Goal: Information Seeking & Learning: Check status

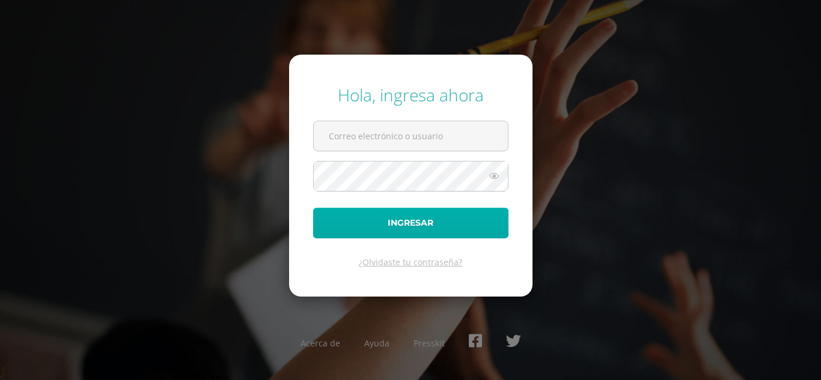
type input "brendacosigua2023@maiagt.org"
click at [362, 221] on button "Ingresar" at bounding box center [410, 223] width 195 height 31
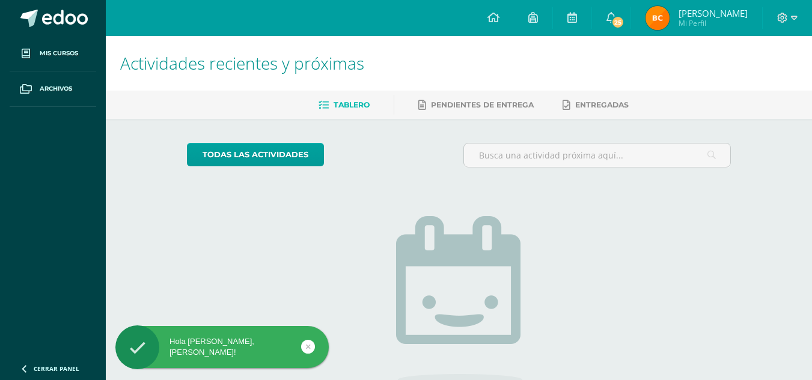
click at [665, 17] on img at bounding box center [657, 18] width 24 height 24
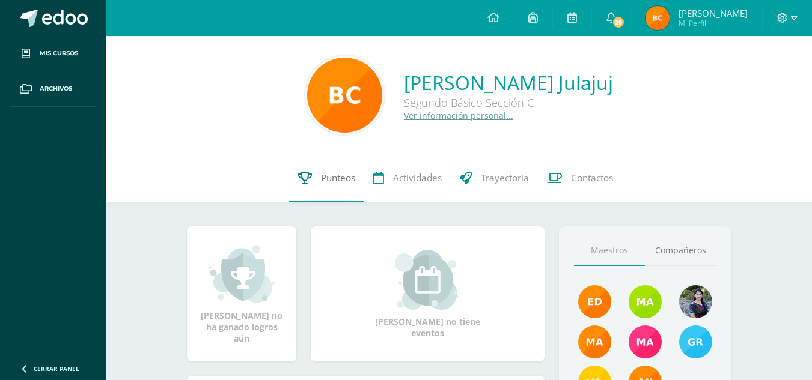
click at [331, 175] on span "Punteos" at bounding box center [338, 178] width 34 height 13
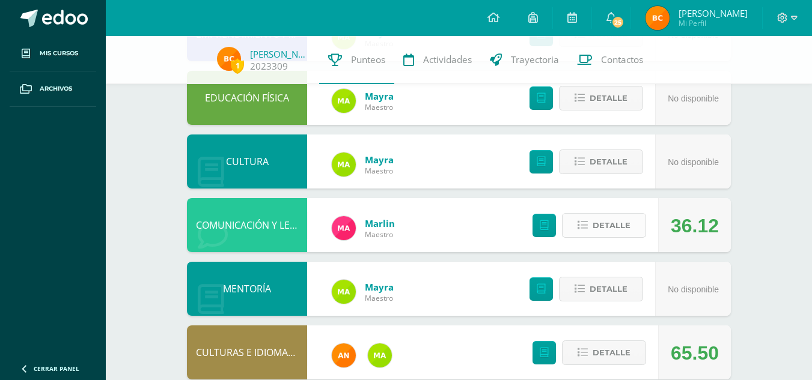
scroll to position [373, 0]
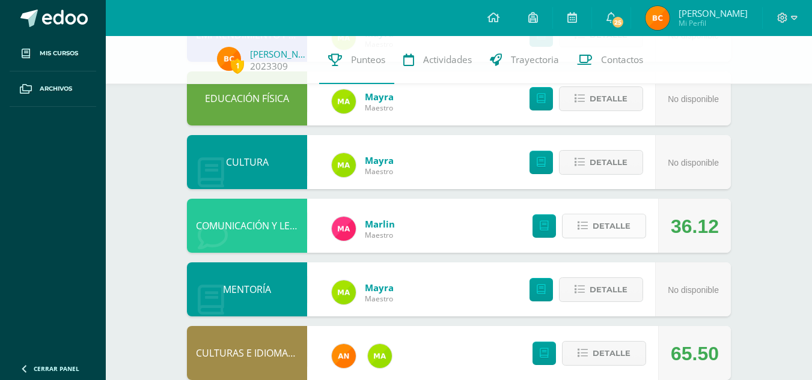
click at [599, 234] on span "Detalle" at bounding box center [612, 226] width 38 height 22
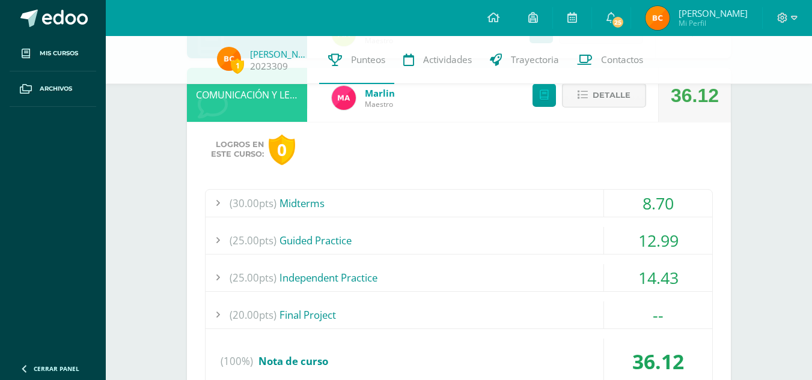
scroll to position [504, 0]
click at [655, 264] on div "14.43" at bounding box center [658, 277] width 108 height 27
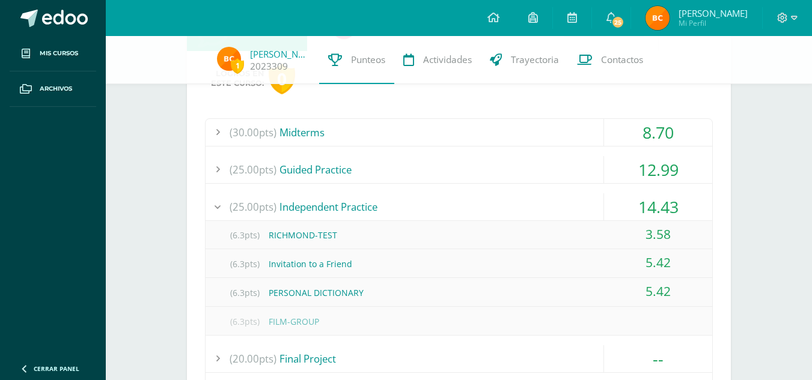
scroll to position [576, 0]
click at [656, 201] on div "14.43" at bounding box center [658, 205] width 108 height 27
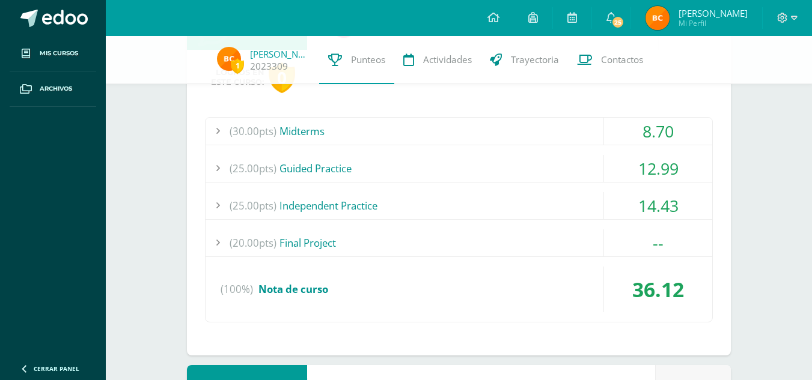
click at [656, 158] on div "12.99" at bounding box center [658, 168] width 108 height 27
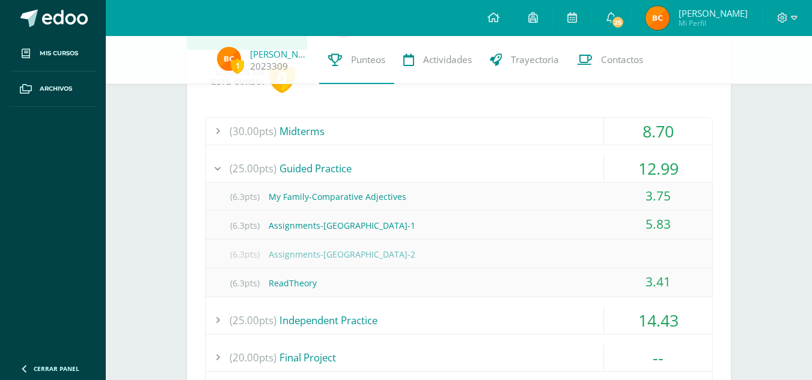
click at [656, 158] on div "12.99" at bounding box center [658, 168] width 108 height 27
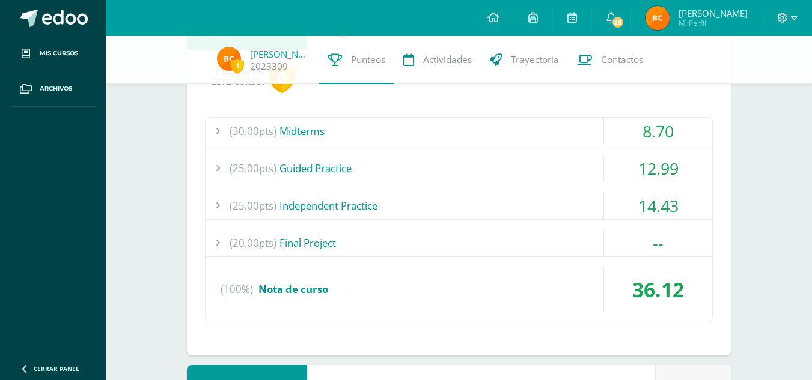
click at [653, 126] on div "8.70" at bounding box center [658, 131] width 108 height 27
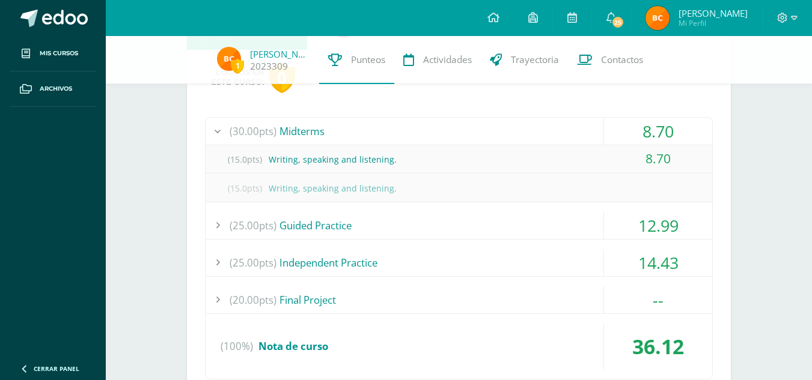
click at [653, 126] on div "8.70" at bounding box center [658, 131] width 108 height 27
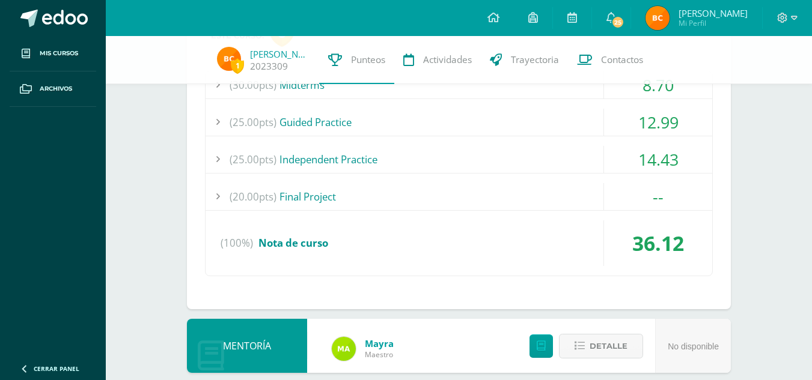
scroll to position [623, 0]
click at [654, 187] on div "--" at bounding box center [658, 196] width 108 height 27
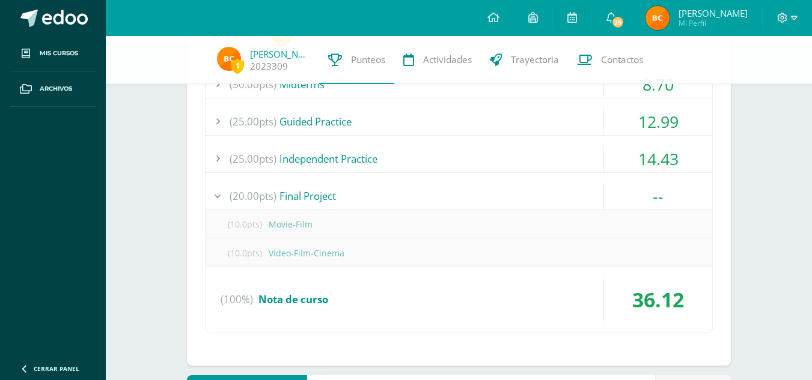
click at [654, 187] on div "--" at bounding box center [658, 196] width 108 height 27
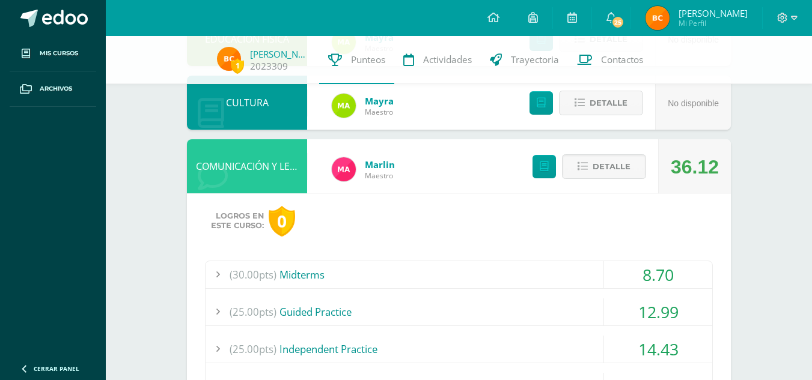
scroll to position [431, 0]
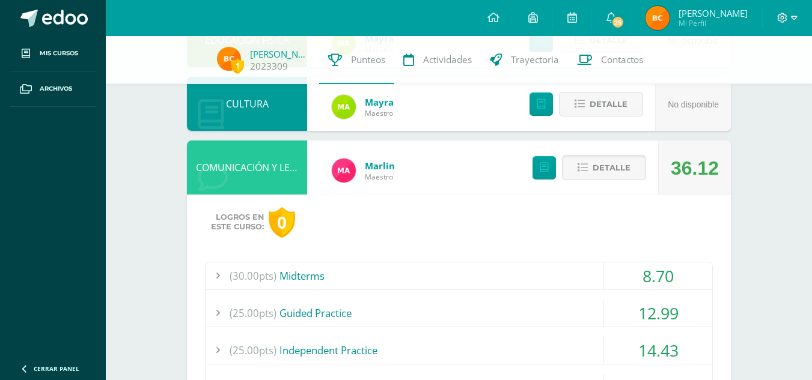
click at [602, 165] on span "Detalle" at bounding box center [612, 168] width 38 height 22
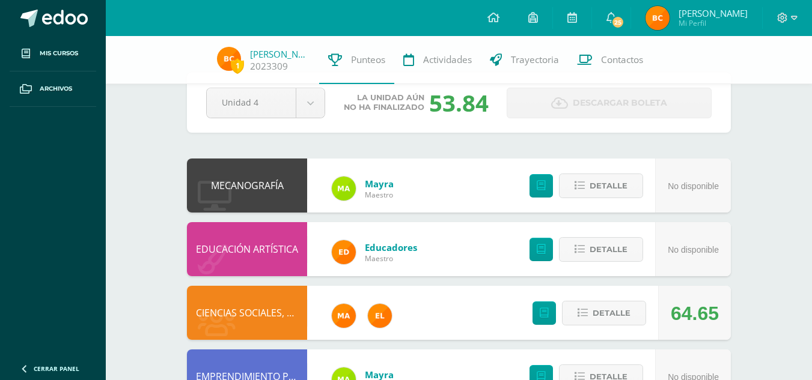
scroll to position [32, 0]
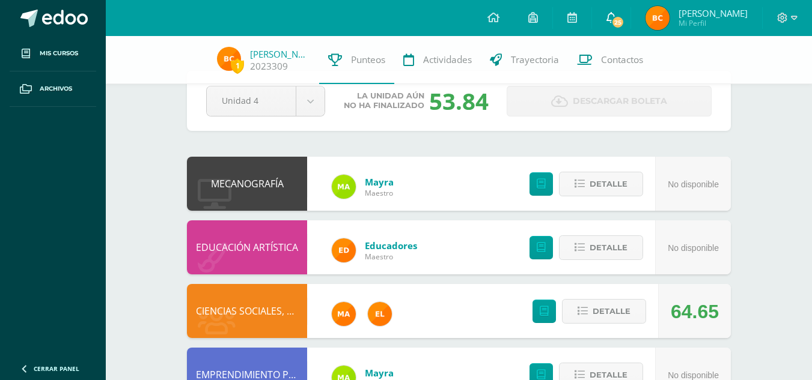
click at [622, 23] on span "25" at bounding box center [617, 22] width 13 height 13
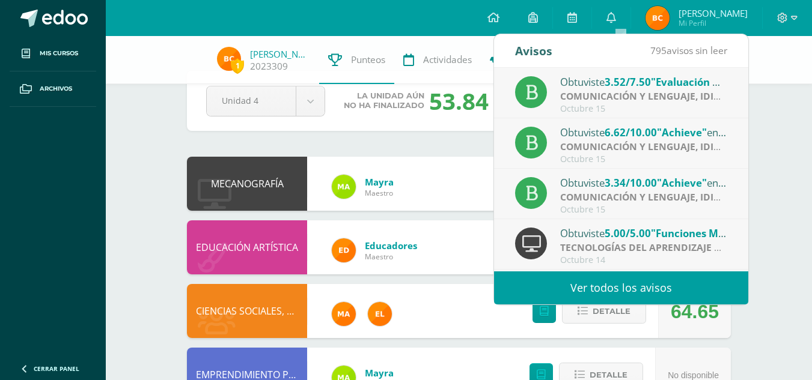
click at [636, 93] on strong "COMUNICACIÓN Y LENGUAJE, IDIOMA ESPAÑOL" at bounding box center [671, 96] width 222 height 13
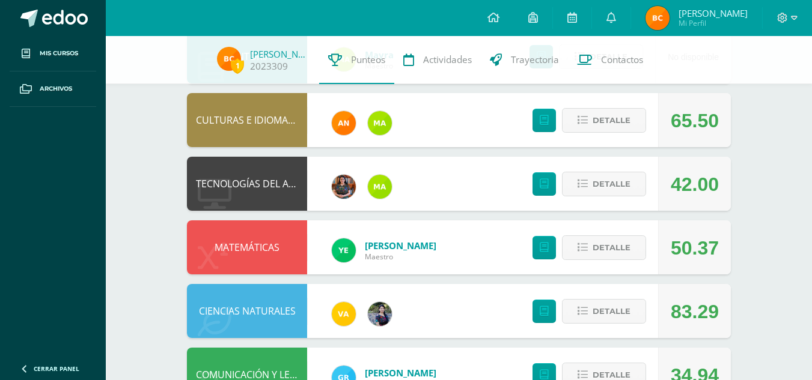
scroll to position [651, 0]
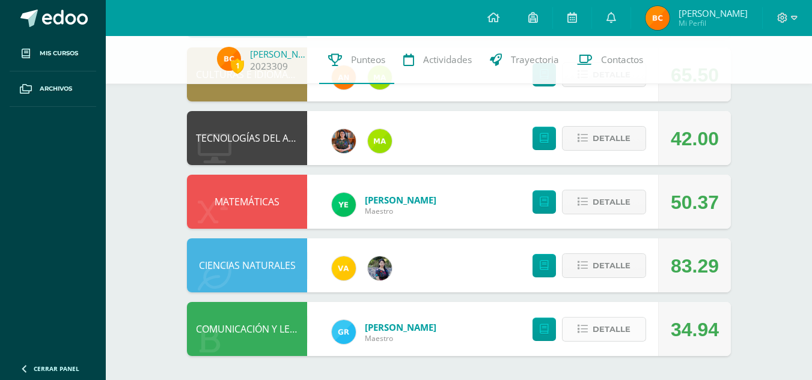
click at [597, 331] on span "Detalle" at bounding box center [612, 329] width 38 height 22
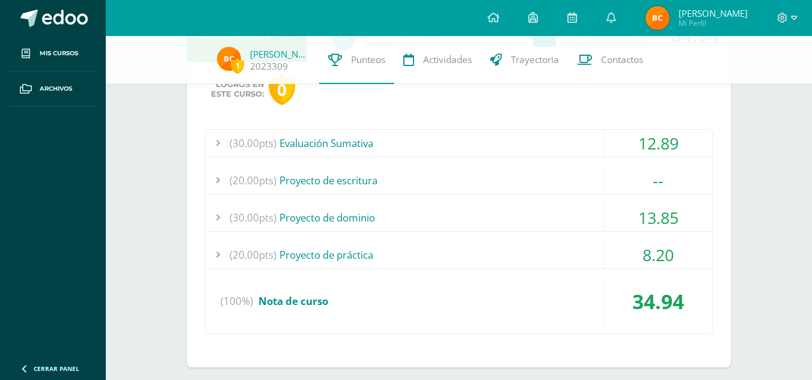
scroll to position [957, 0]
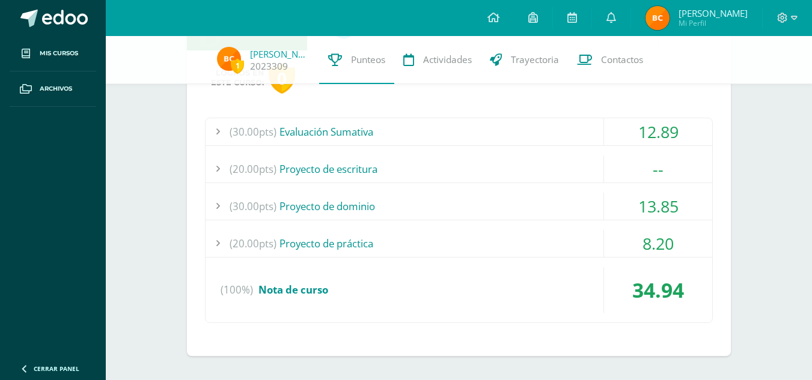
click at [650, 252] on div "8.20" at bounding box center [658, 243] width 108 height 27
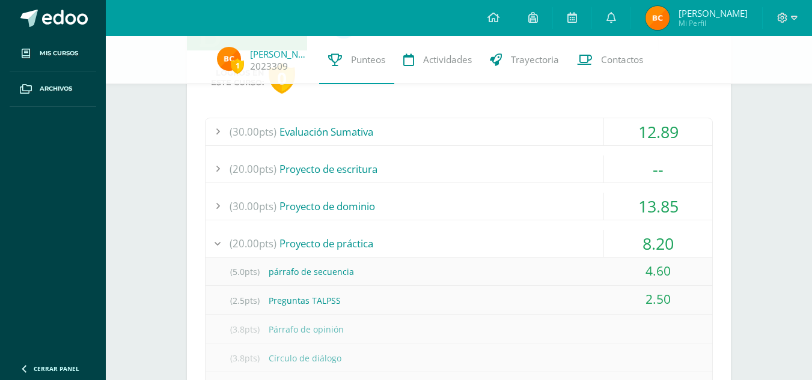
click at [654, 240] on div "8.20" at bounding box center [658, 243] width 108 height 27
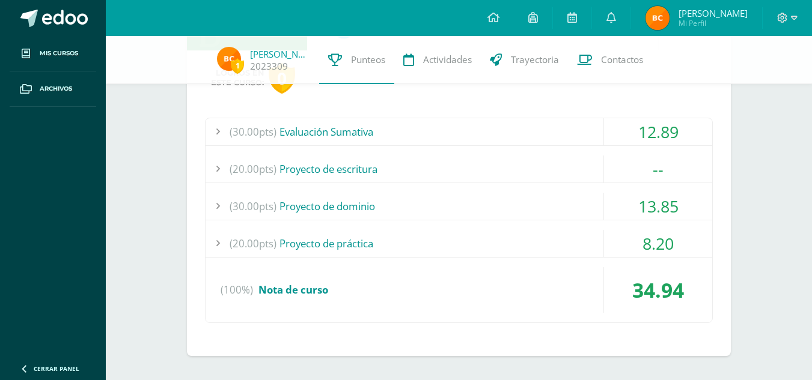
click at [654, 213] on div "13.85" at bounding box center [658, 206] width 108 height 27
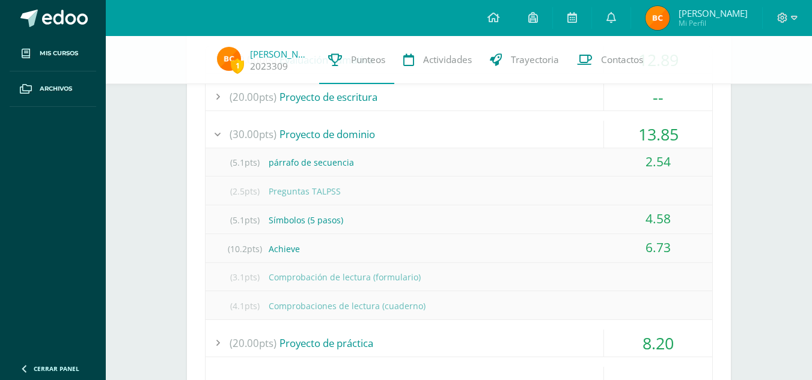
scroll to position [1031, 0]
click at [654, 135] on div "13.85" at bounding box center [658, 133] width 108 height 27
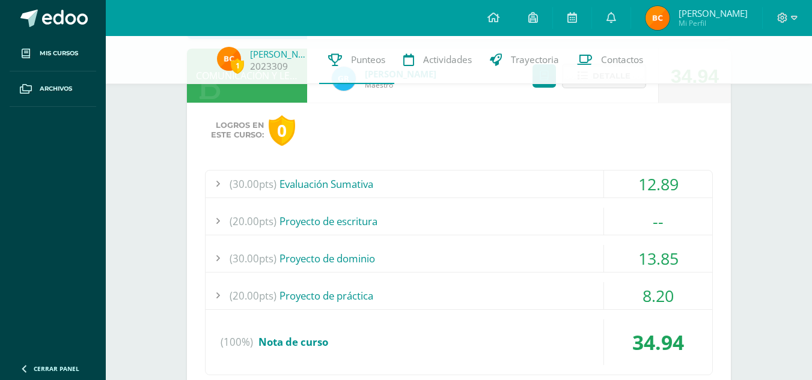
scroll to position [886, 0]
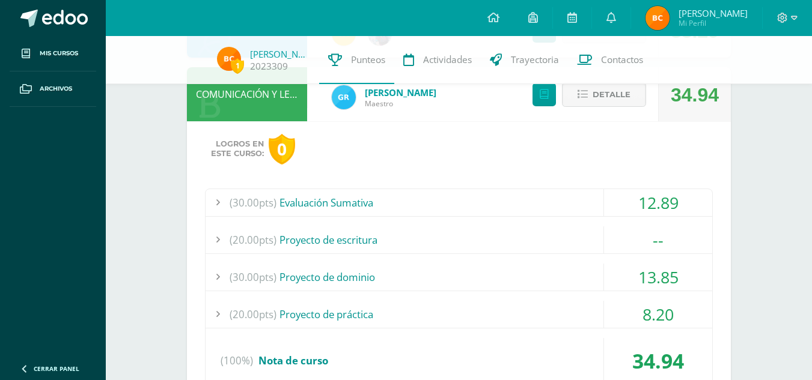
click at [653, 203] on div "12.89" at bounding box center [658, 202] width 108 height 27
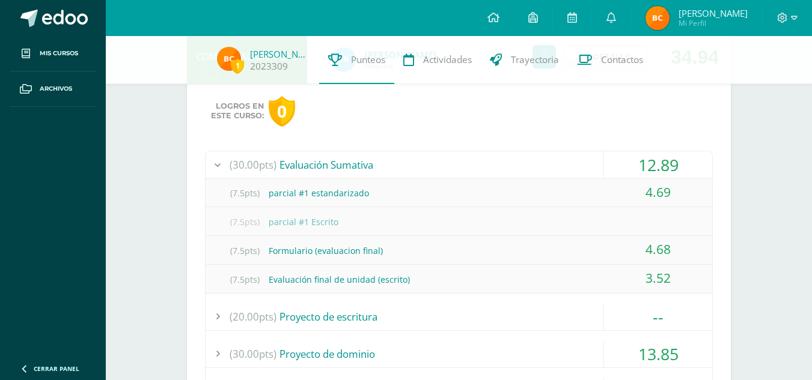
scroll to position [924, 0]
click at [661, 165] on div "12.89" at bounding box center [658, 165] width 108 height 27
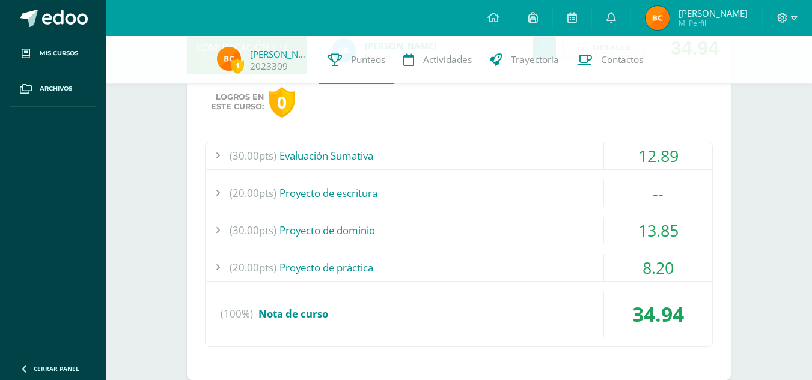
scroll to position [943, 0]
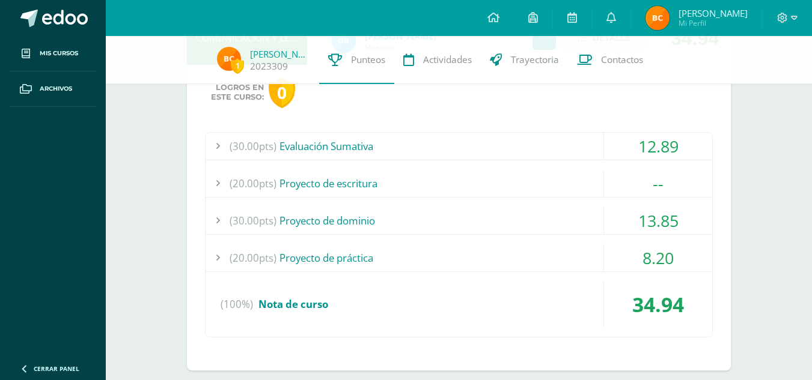
click at [655, 254] on div "8.20" at bounding box center [658, 258] width 108 height 27
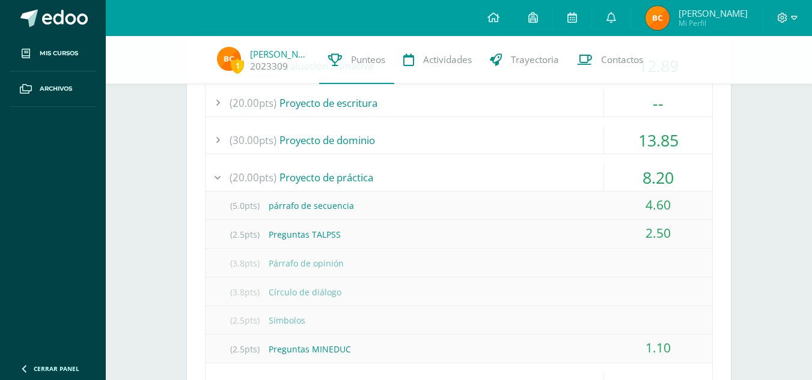
scroll to position [1024, 0]
click at [662, 198] on div "4.60" at bounding box center [658, 204] width 108 height 27
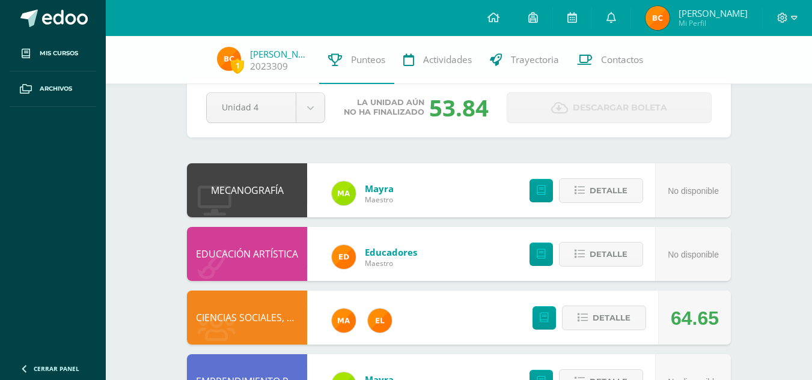
scroll to position [0, 0]
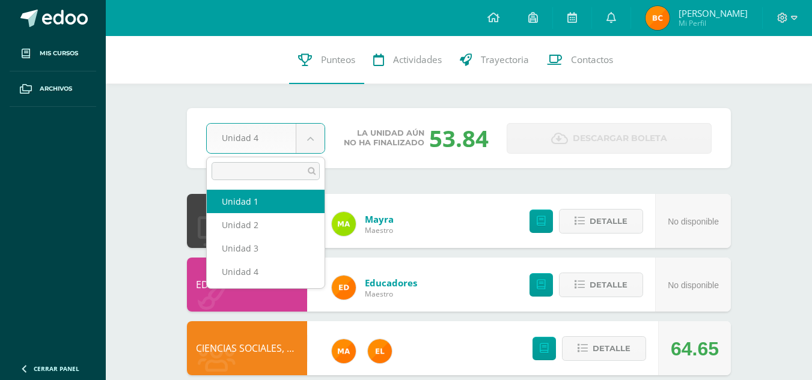
select select "Unidad 1"
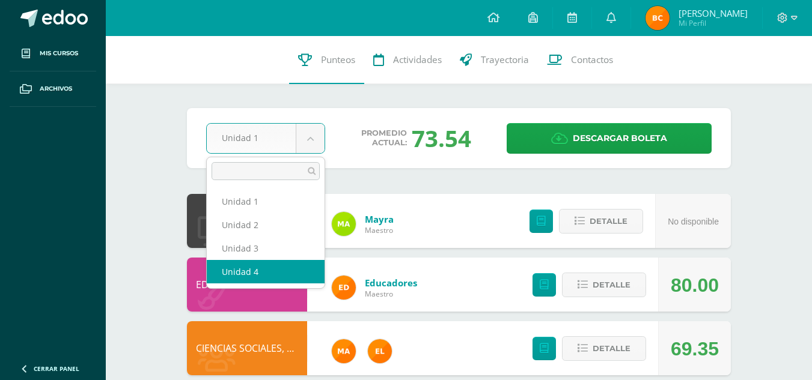
select select "Unidad 4"
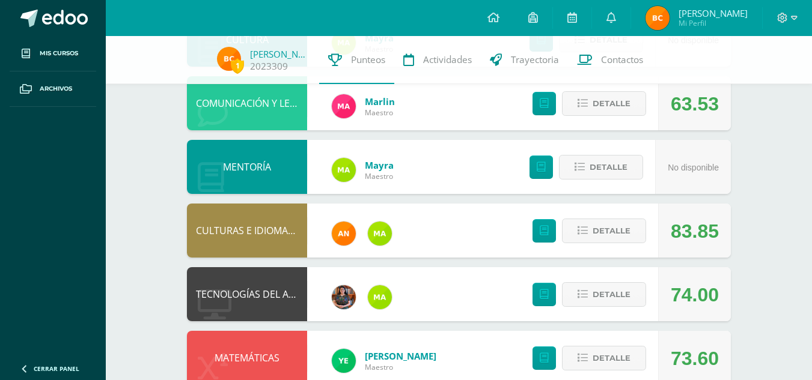
scroll to position [651, 0]
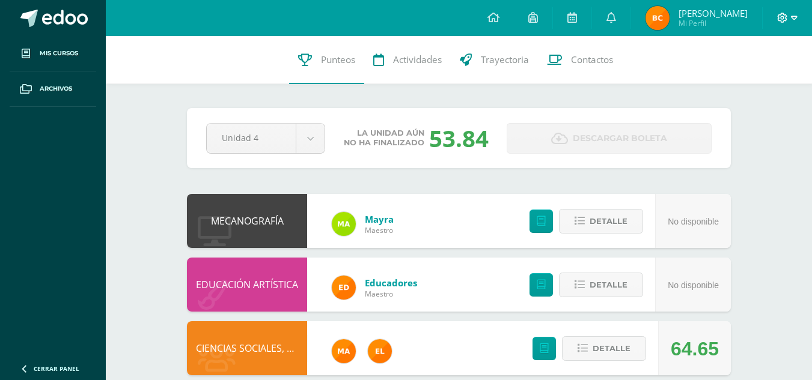
click at [793, 17] on icon at bounding box center [794, 18] width 7 height 11
click at [739, 82] on span "Cerrar sesión" at bounding box center [756, 81] width 54 height 11
